Goal: Task Accomplishment & Management: Manage account settings

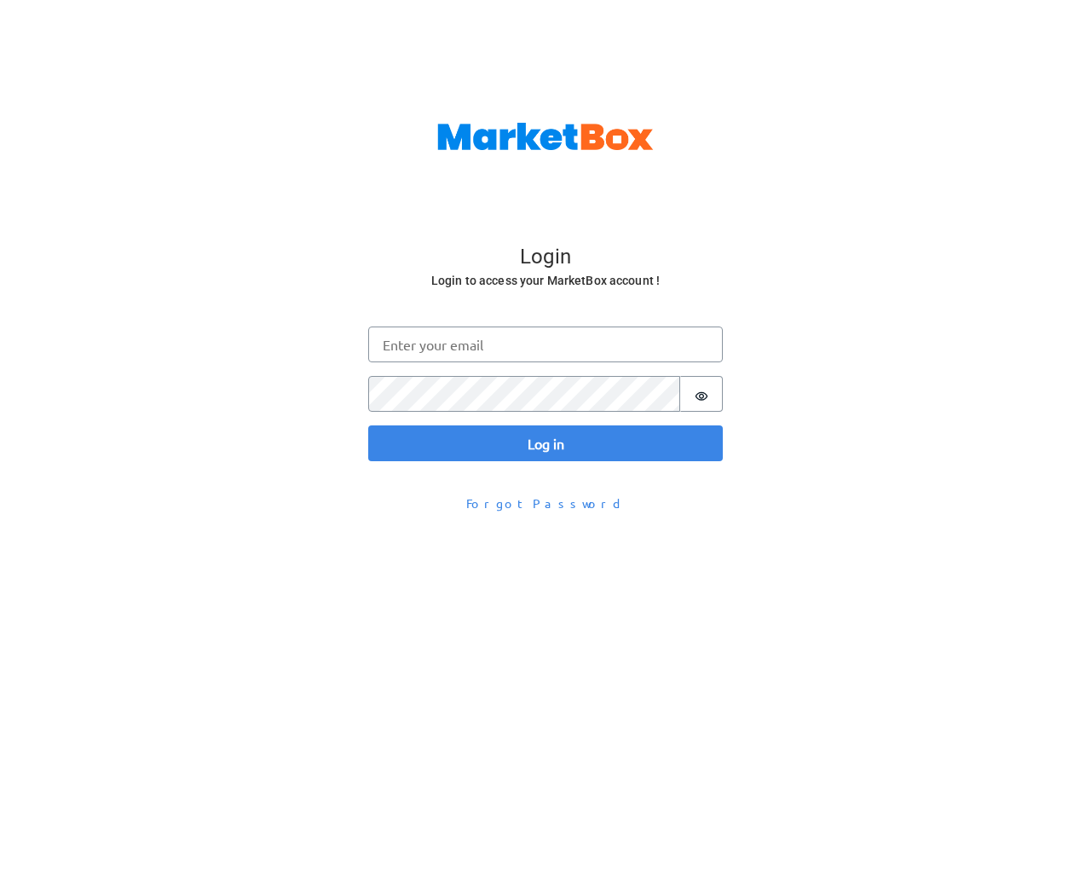
scroll to position [55, 0]
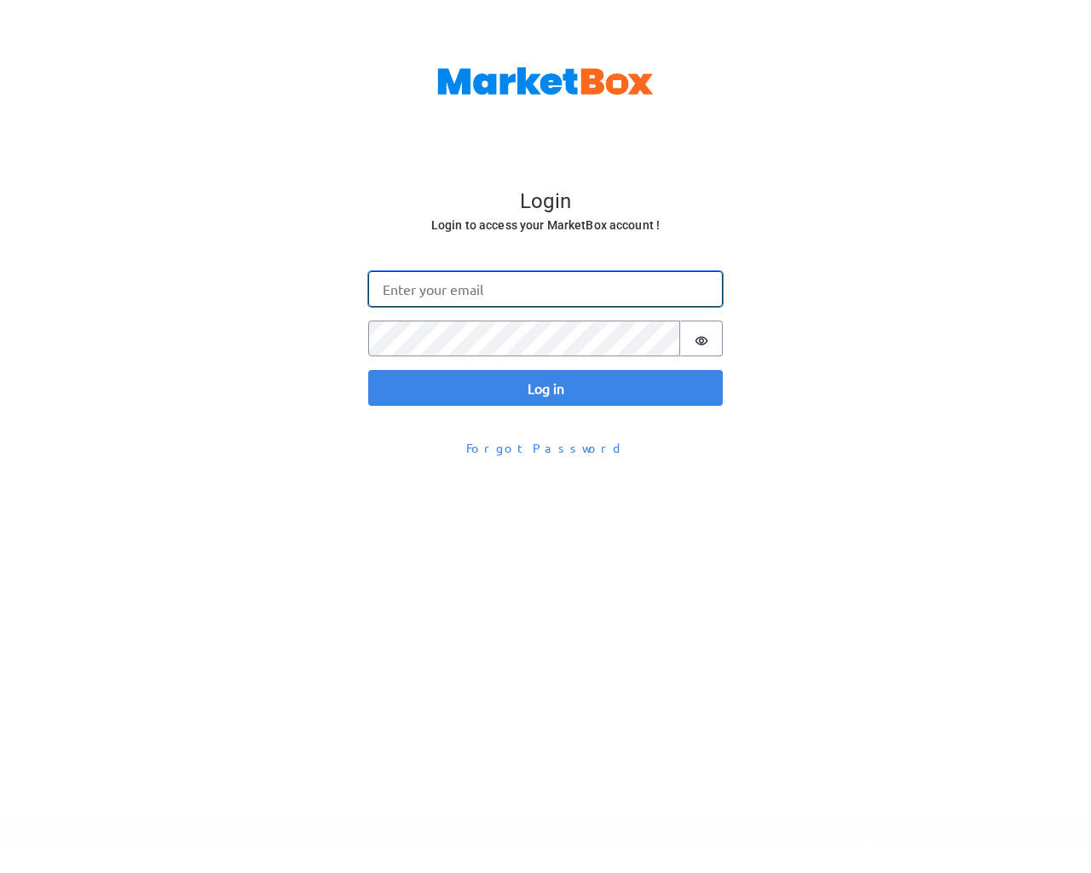
type input "[EMAIL_ADDRESS][DOMAIN_NAME]"
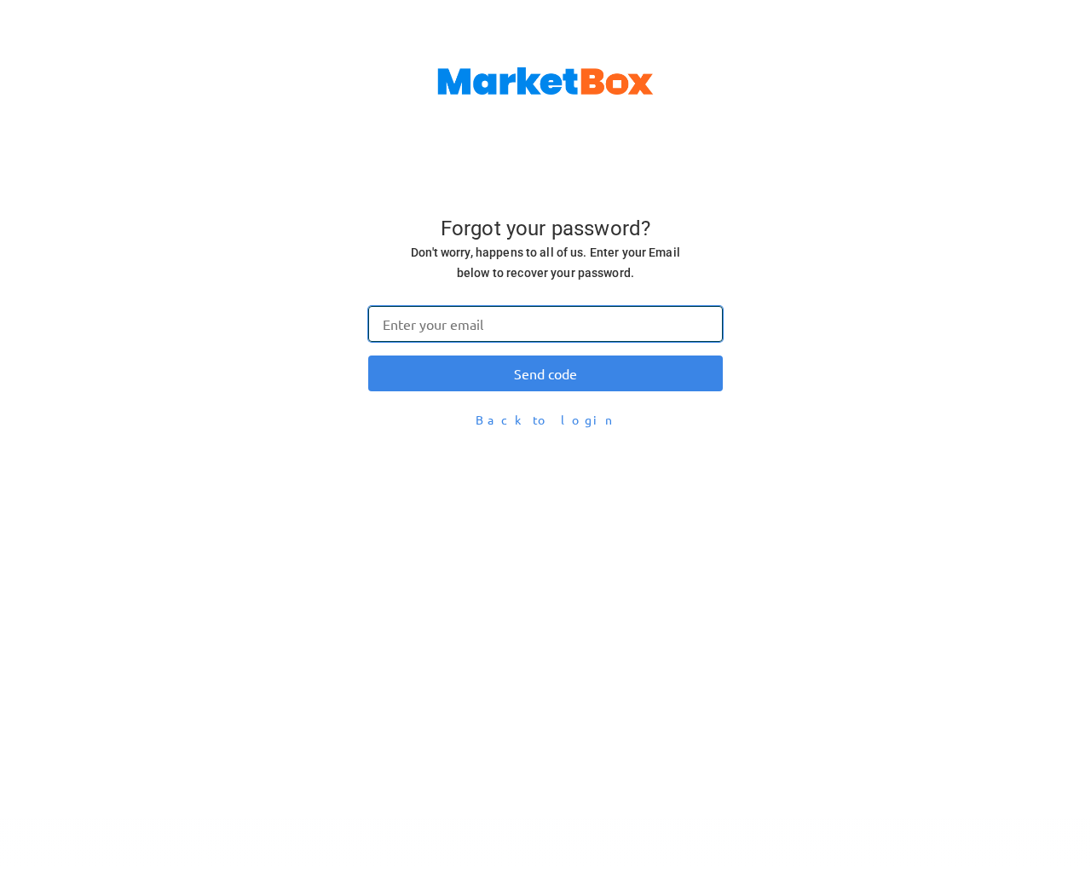
type input "[EMAIL_ADDRESS][DOMAIN_NAME]"
